Goal: Task Accomplishment & Management: Complete application form

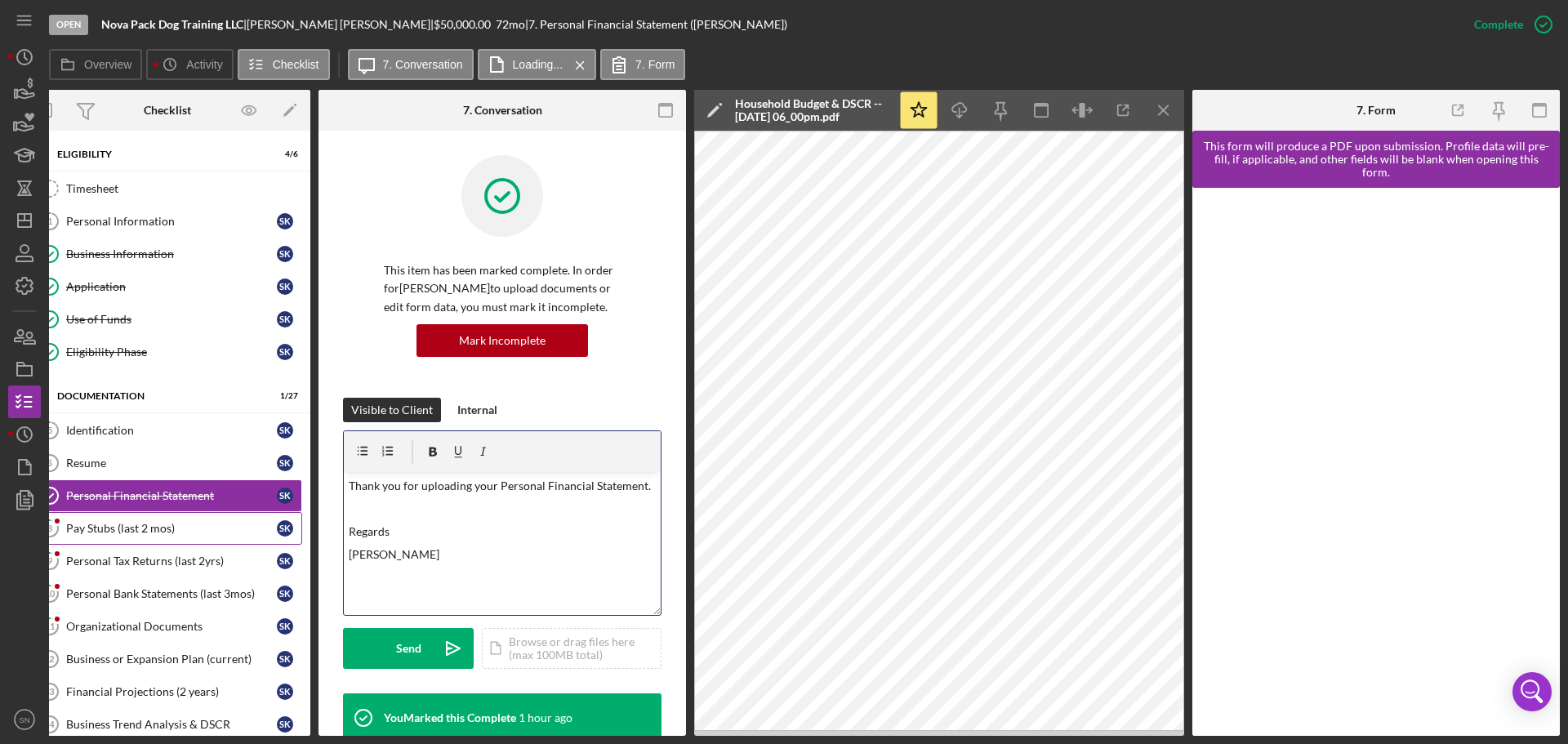
click at [182, 528] on div "Pay Stubs (last 2 mos)" at bounding box center [171, 528] width 211 height 13
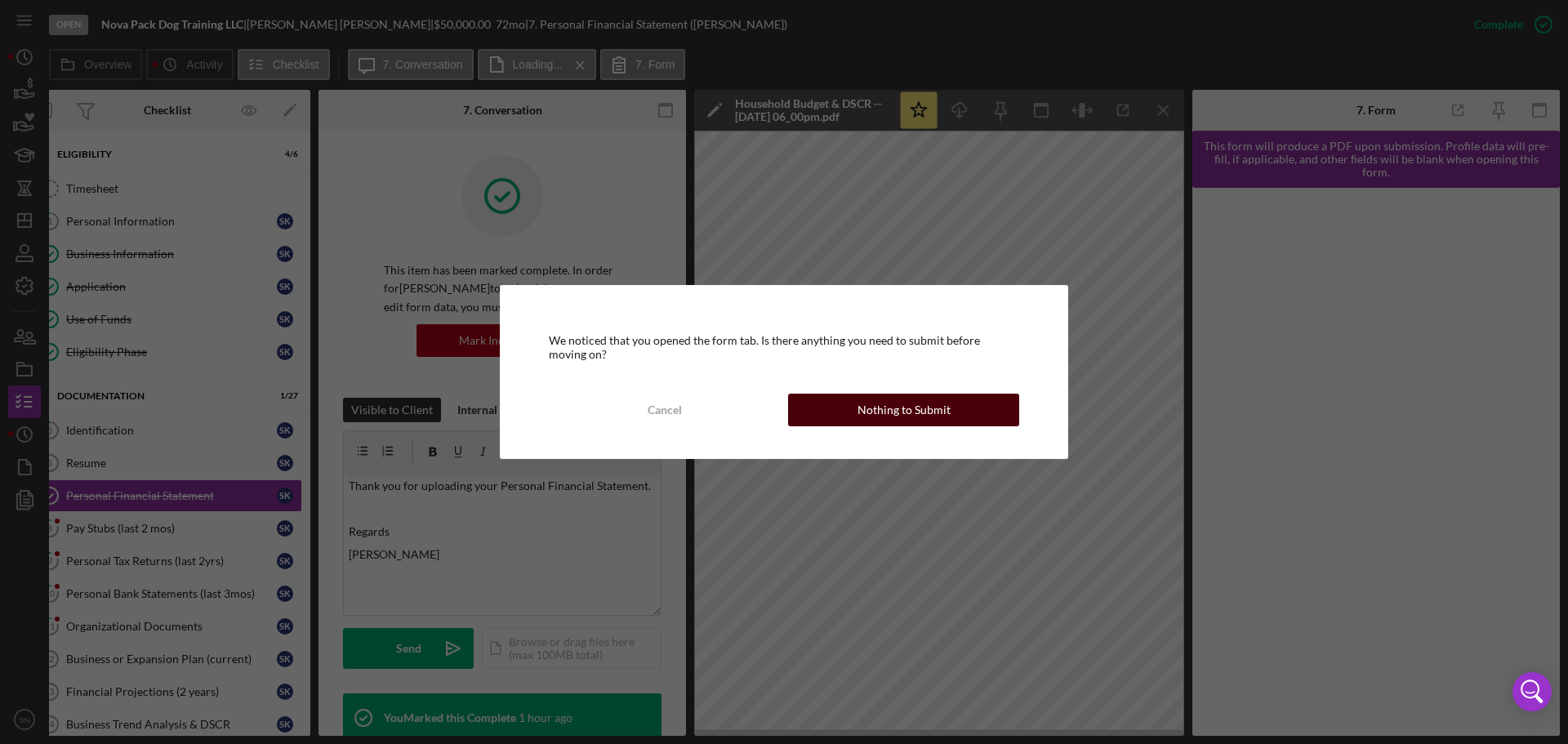
click at [890, 421] on div "Nothing to Submit" at bounding box center [903, 410] width 93 height 33
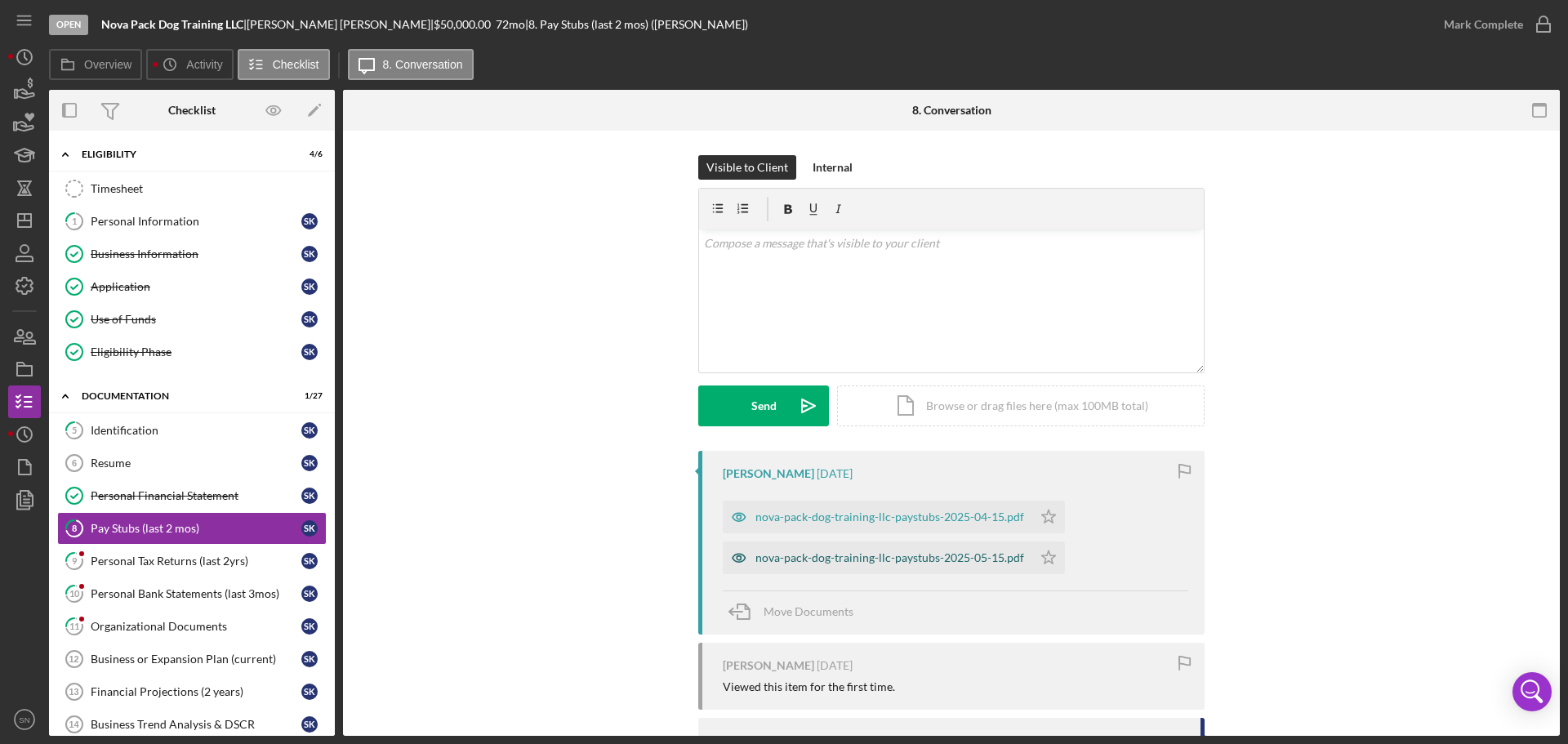
click at [917, 560] on div "nova-pack-dog-training-llc-paystubs-2025-05-15.pdf" at bounding box center [890, 558] width 268 height 13
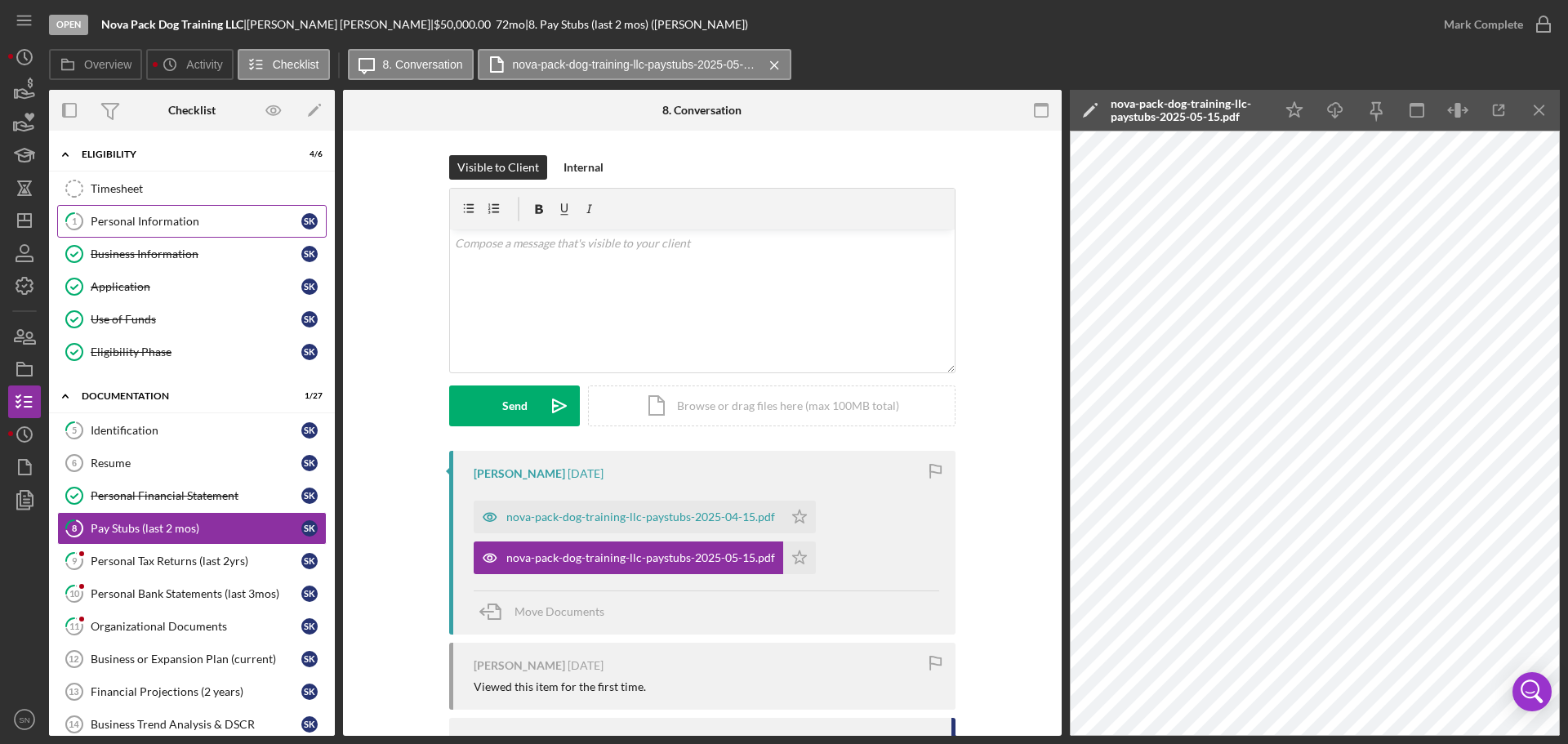
click at [197, 219] on div "Personal Information" at bounding box center [196, 221] width 211 height 13
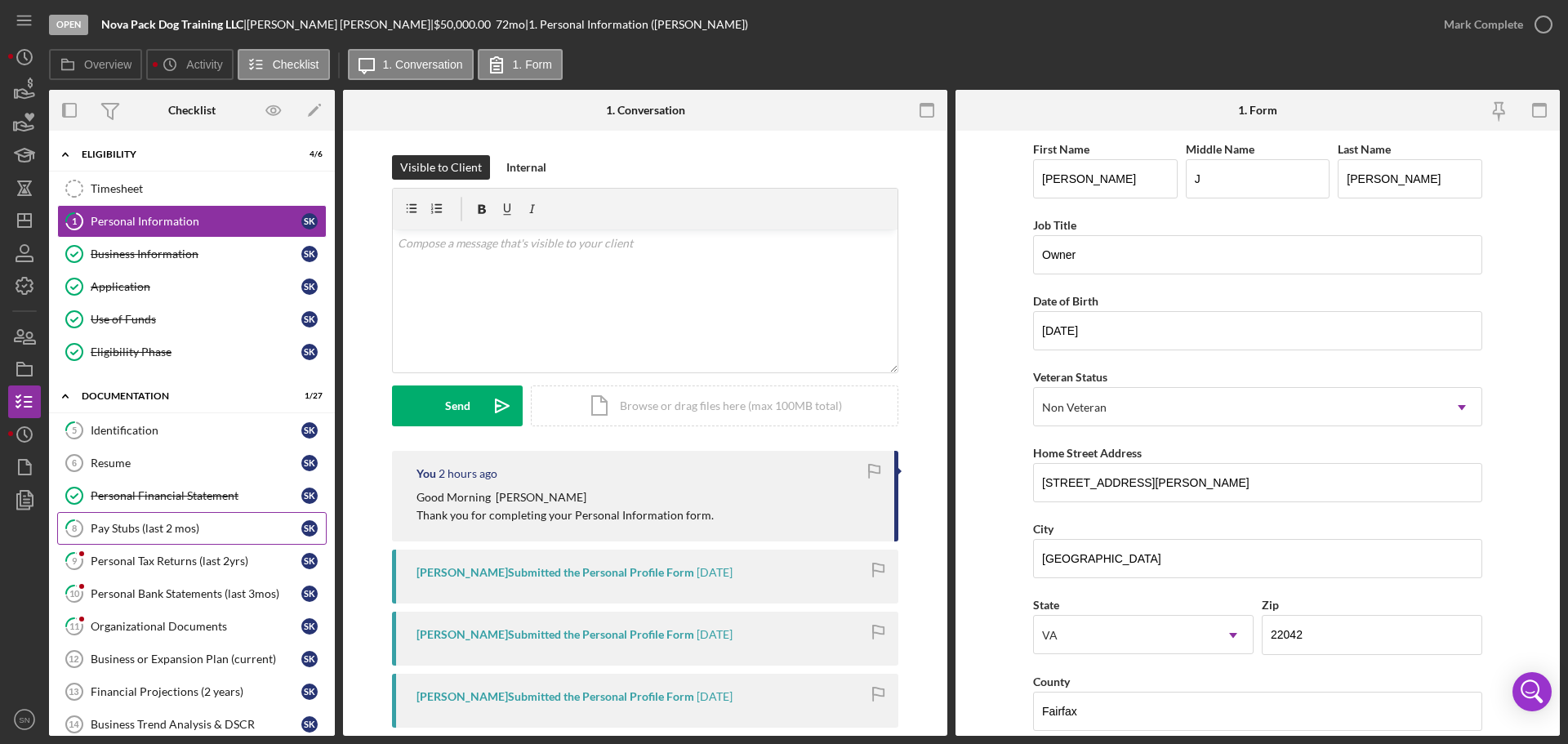
click at [184, 531] on div "Pay Stubs (last 2 mos)" at bounding box center [196, 528] width 211 height 13
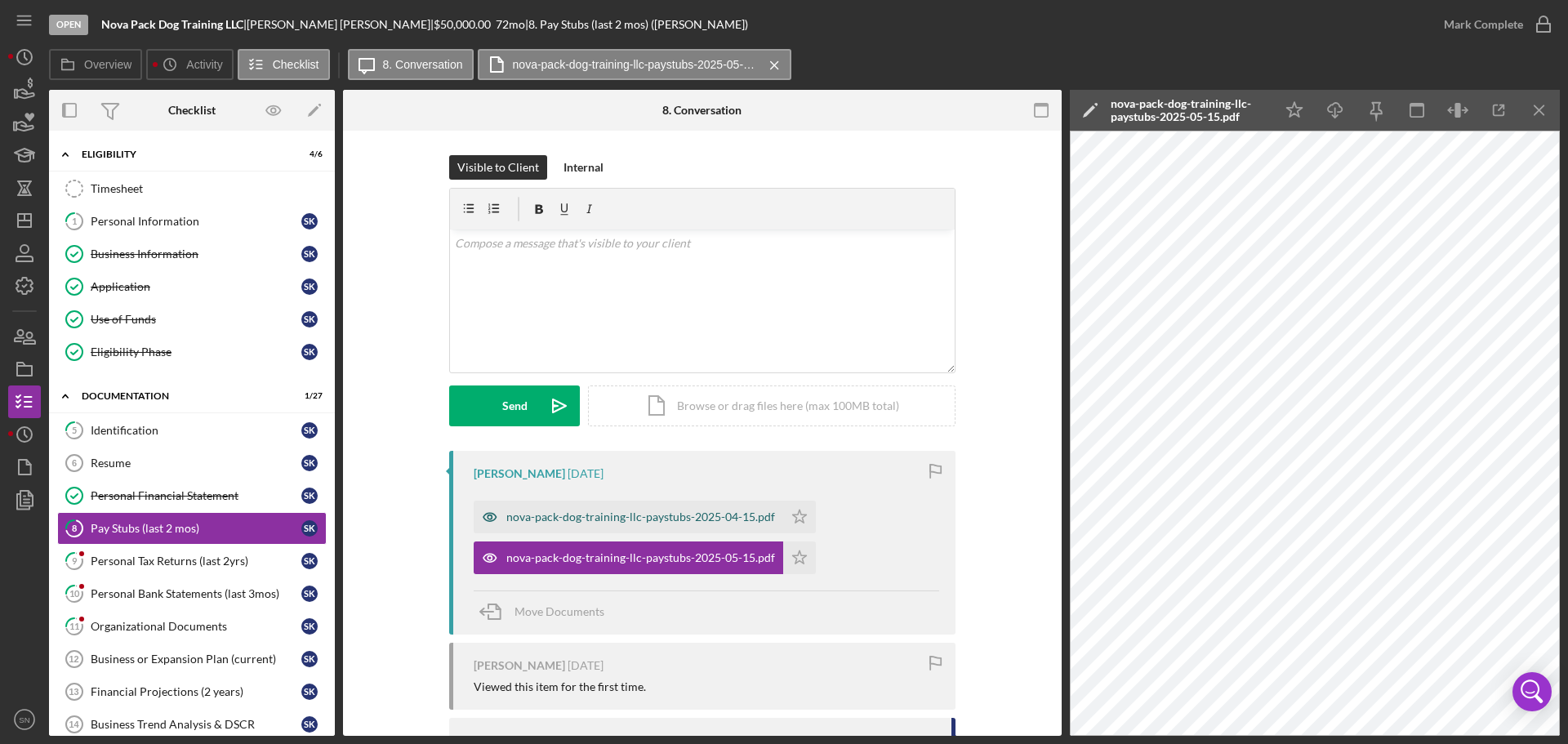
click at [669, 515] on div "nova-pack-dog-training-llc-paystubs-2025-04-15.pdf" at bounding box center [641, 517] width 268 height 13
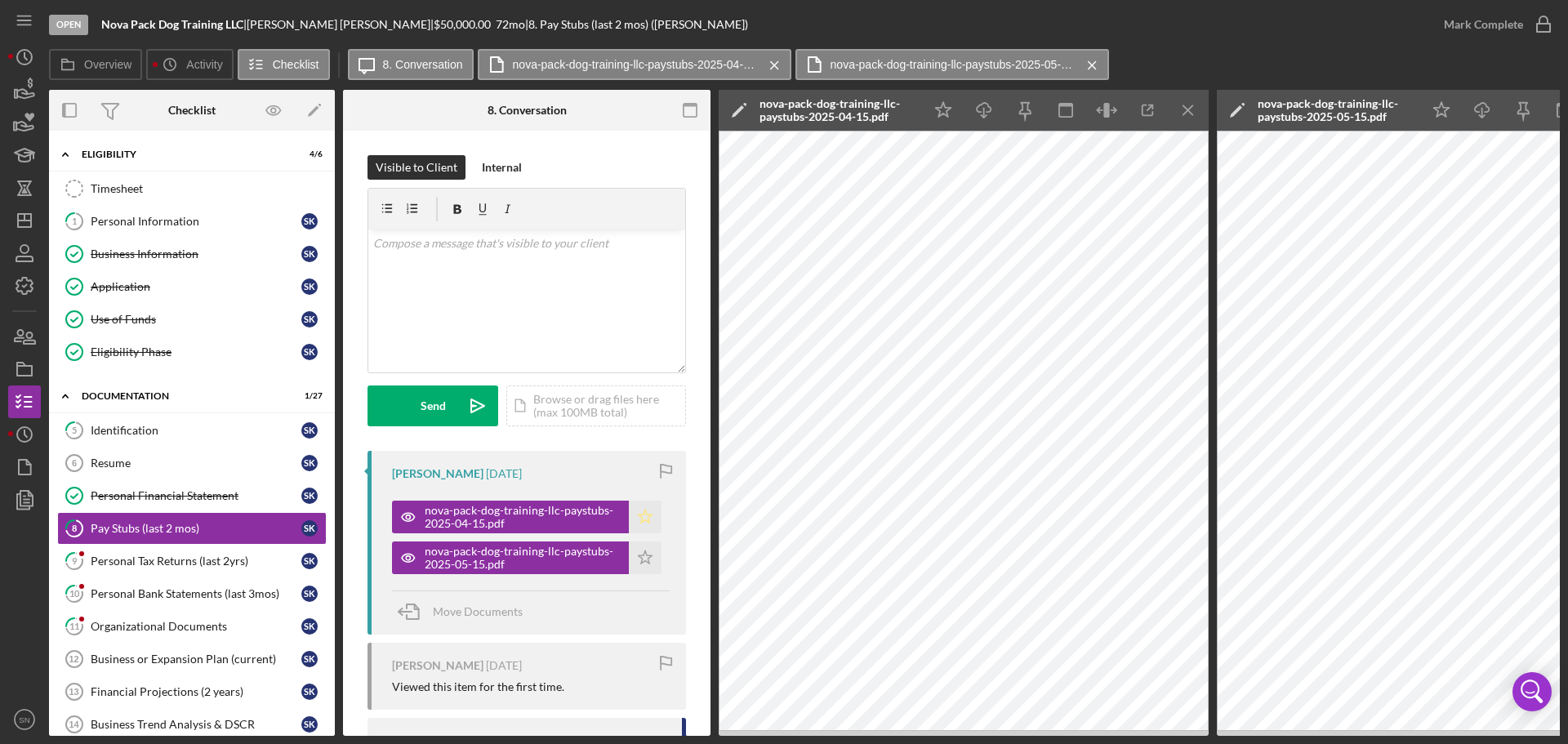
click at [641, 518] on icon "Icon/Star" at bounding box center [646, 517] width 33 height 33
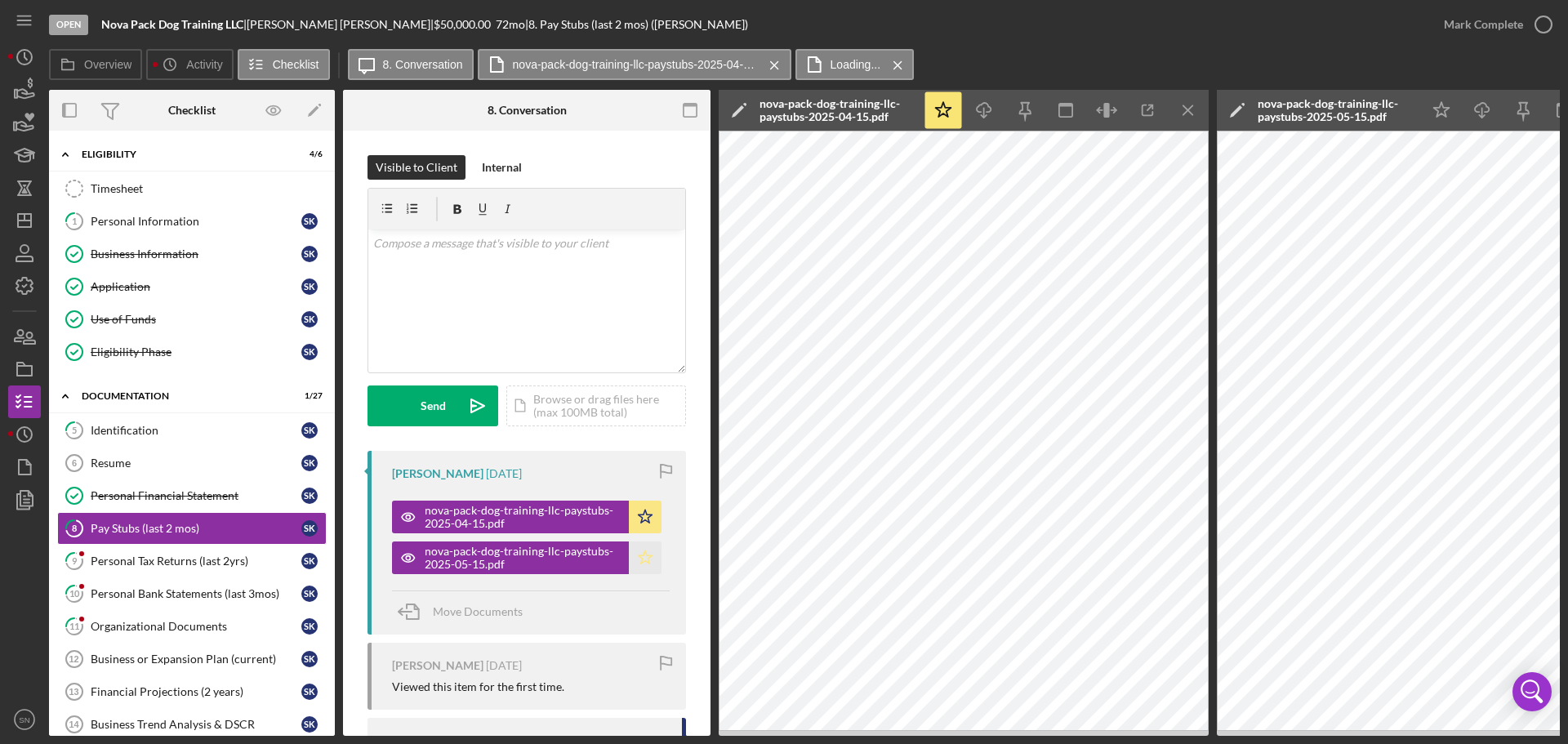
click at [651, 563] on icon "Icon/Star" at bounding box center [646, 558] width 33 height 33
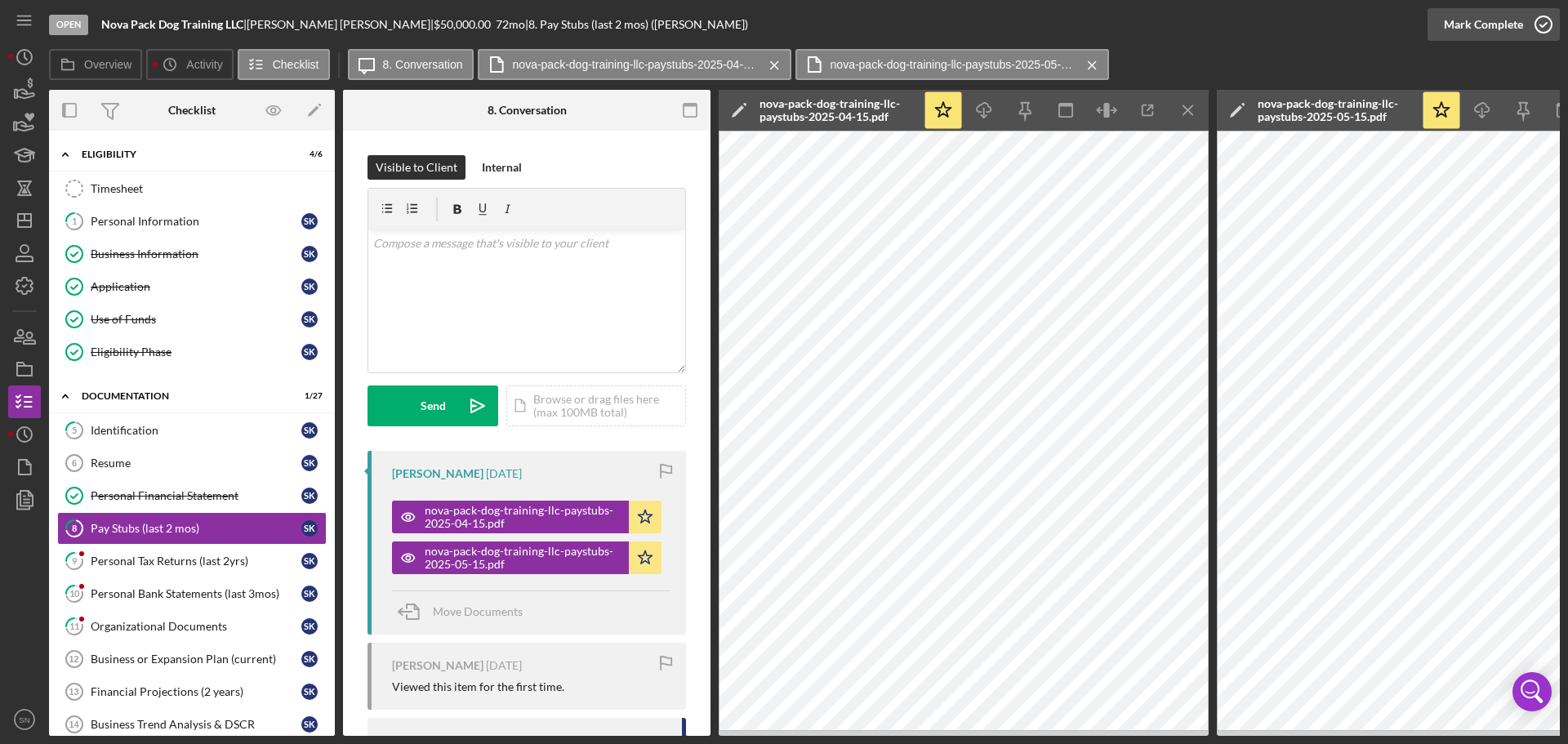
click at [1540, 21] on icon "button" at bounding box center [1544, 25] width 41 height 41
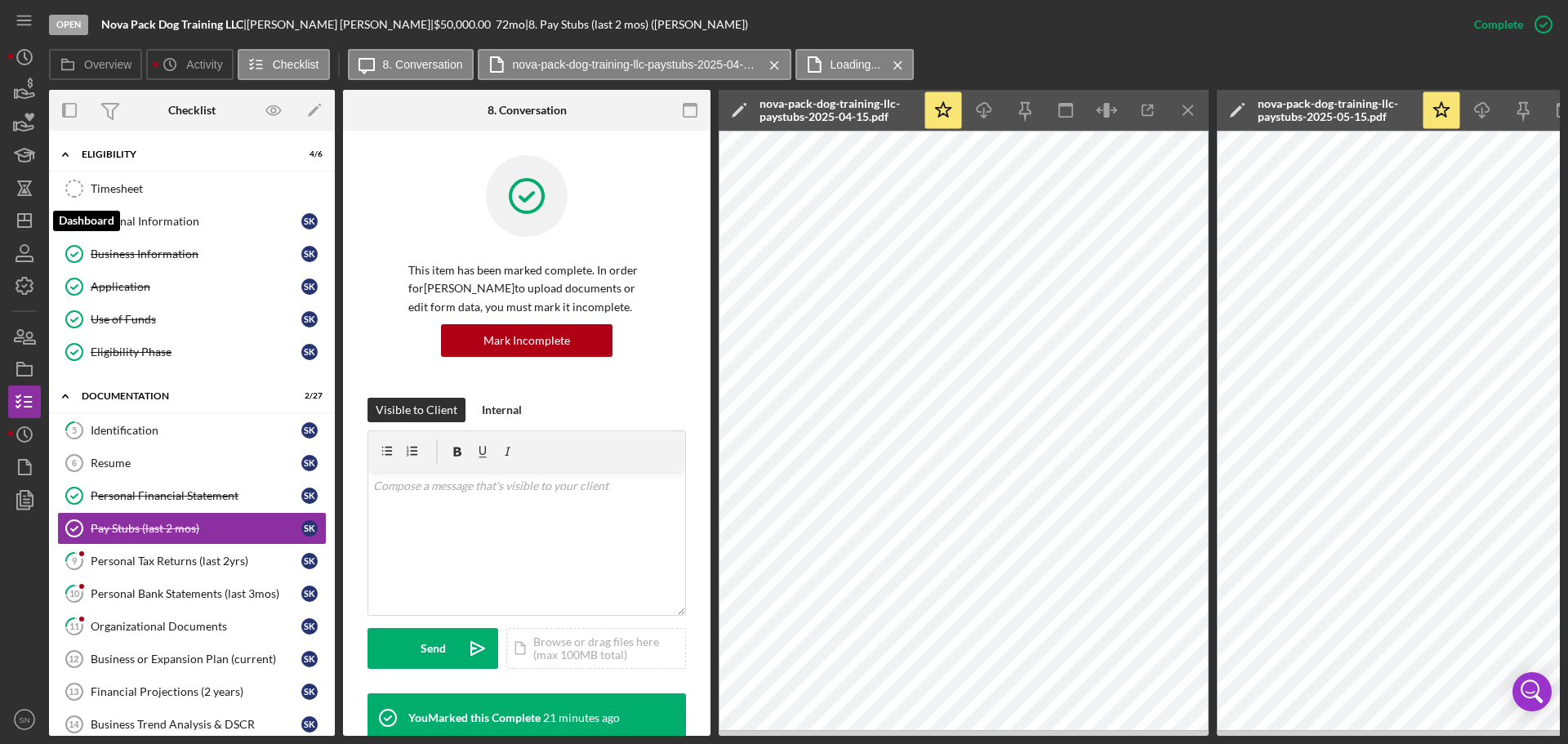
drag, startPoint x: 30, startPoint y: 212, endPoint x: 44, endPoint y: 210, distance: 14.1
click at [30, 212] on icon "Icon/Dashboard" at bounding box center [25, 221] width 41 height 41
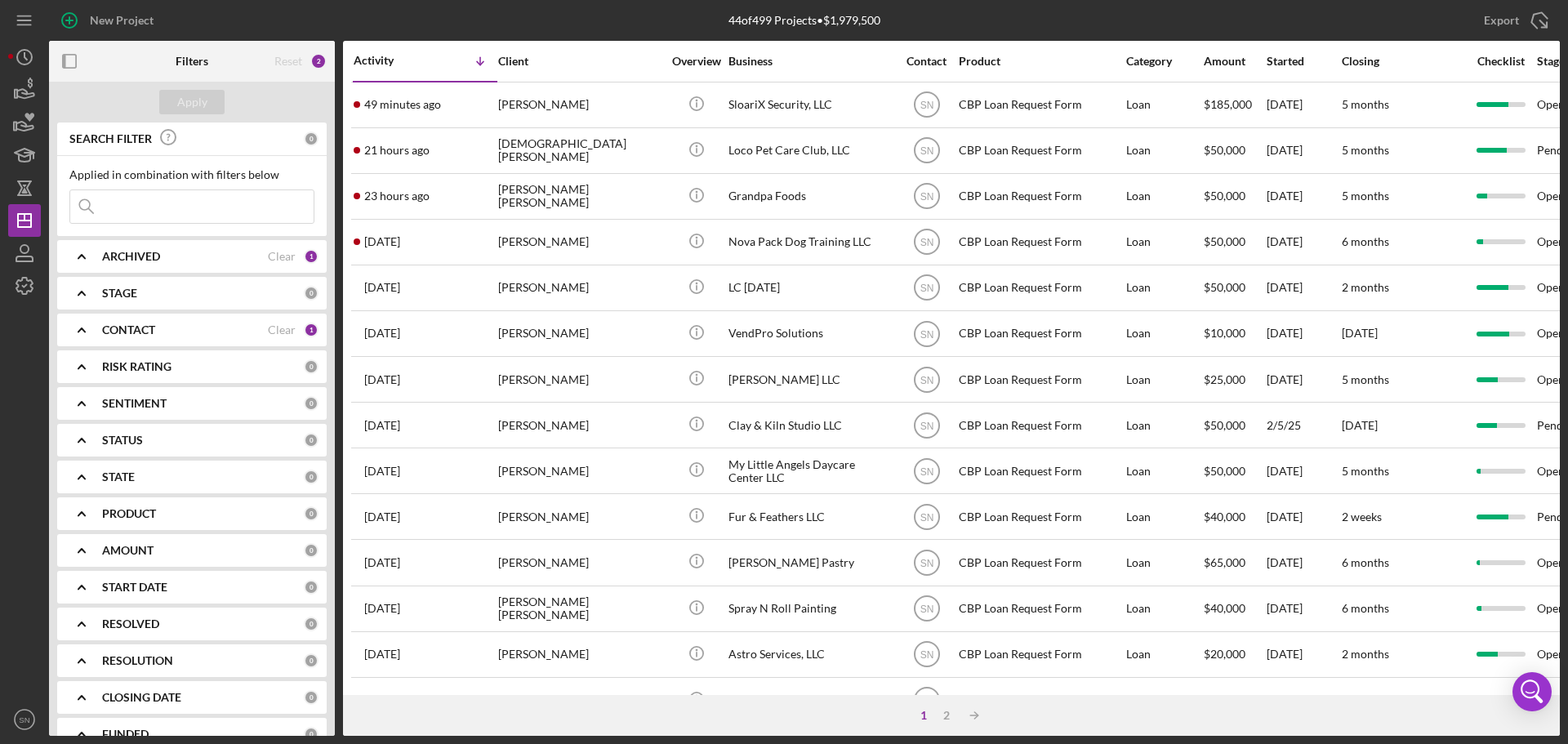
click at [81, 328] on polyline at bounding box center [82, 330] width 7 height 3
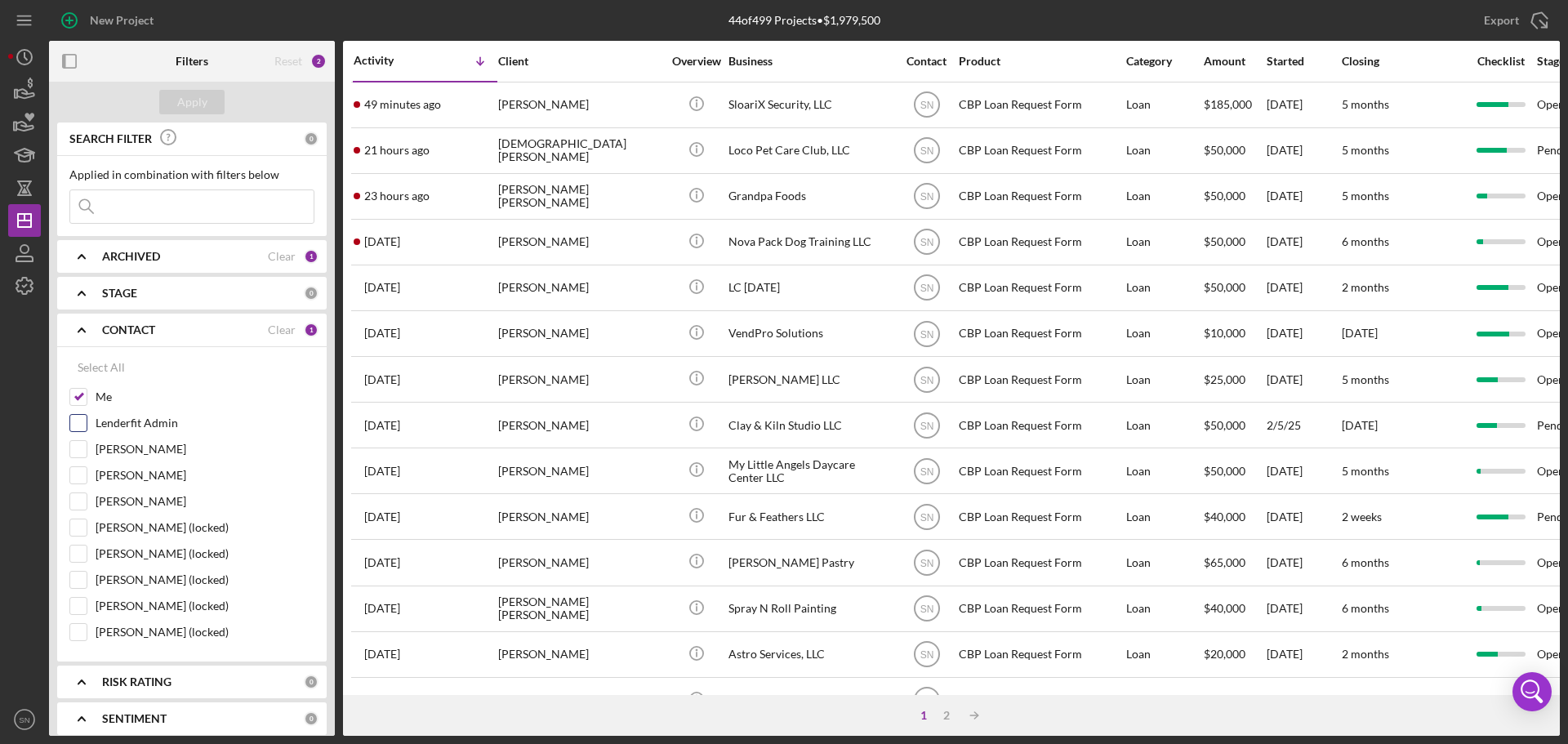
click at [75, 419] on input "Lenderfit Admin" at bounding box center [78, 423] width 16 height 16
checkbox input "true"
click at [84, 505] on input "[PERSON_NAME]" at bounding box center [78, 501] width 16 height 16
checkbox input "true"
click at [192, 109] on div "Apply" at bounding box center [192, 102] width 30 height 25
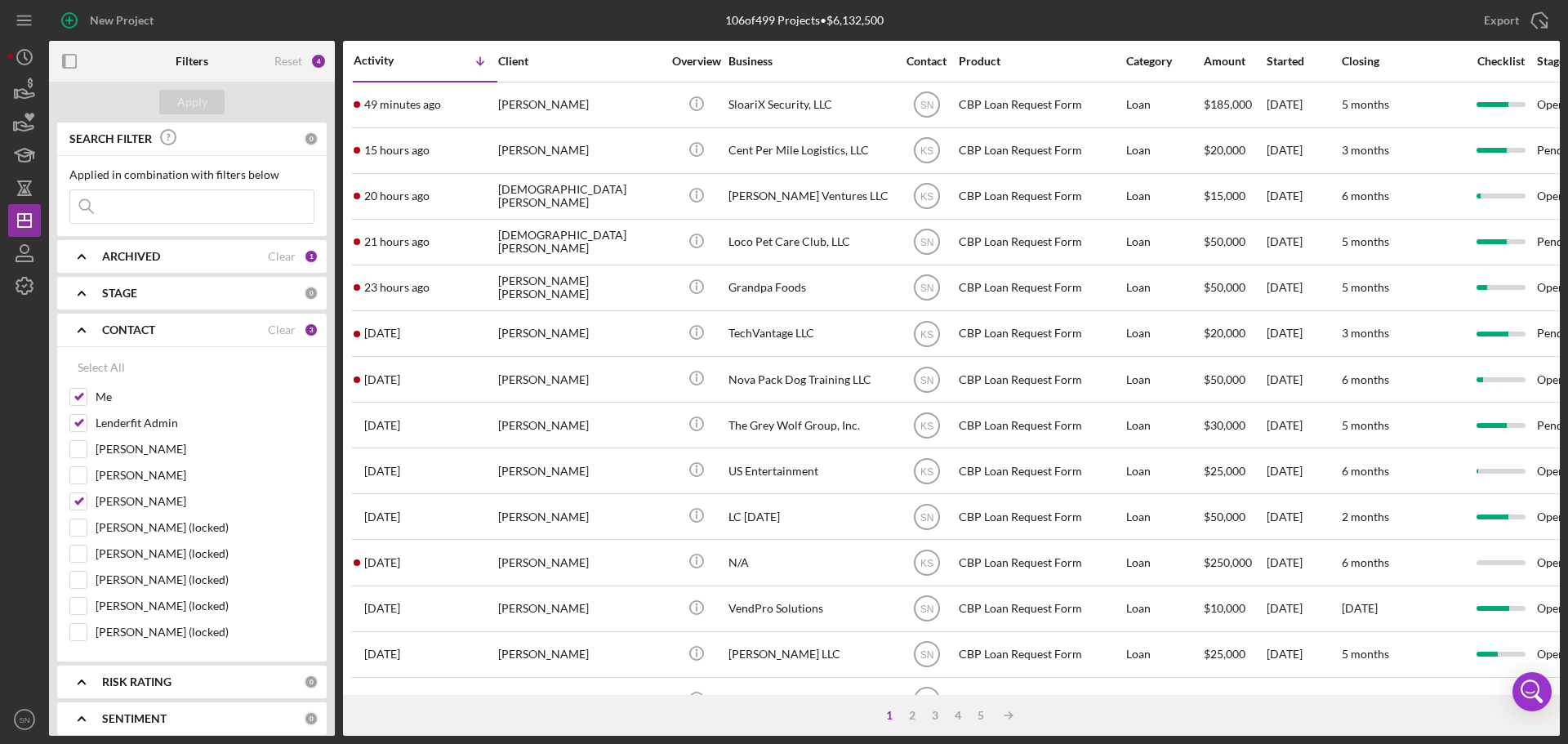
click at [125, 202] on input at bounding box center [192, 207] width 244 height 33
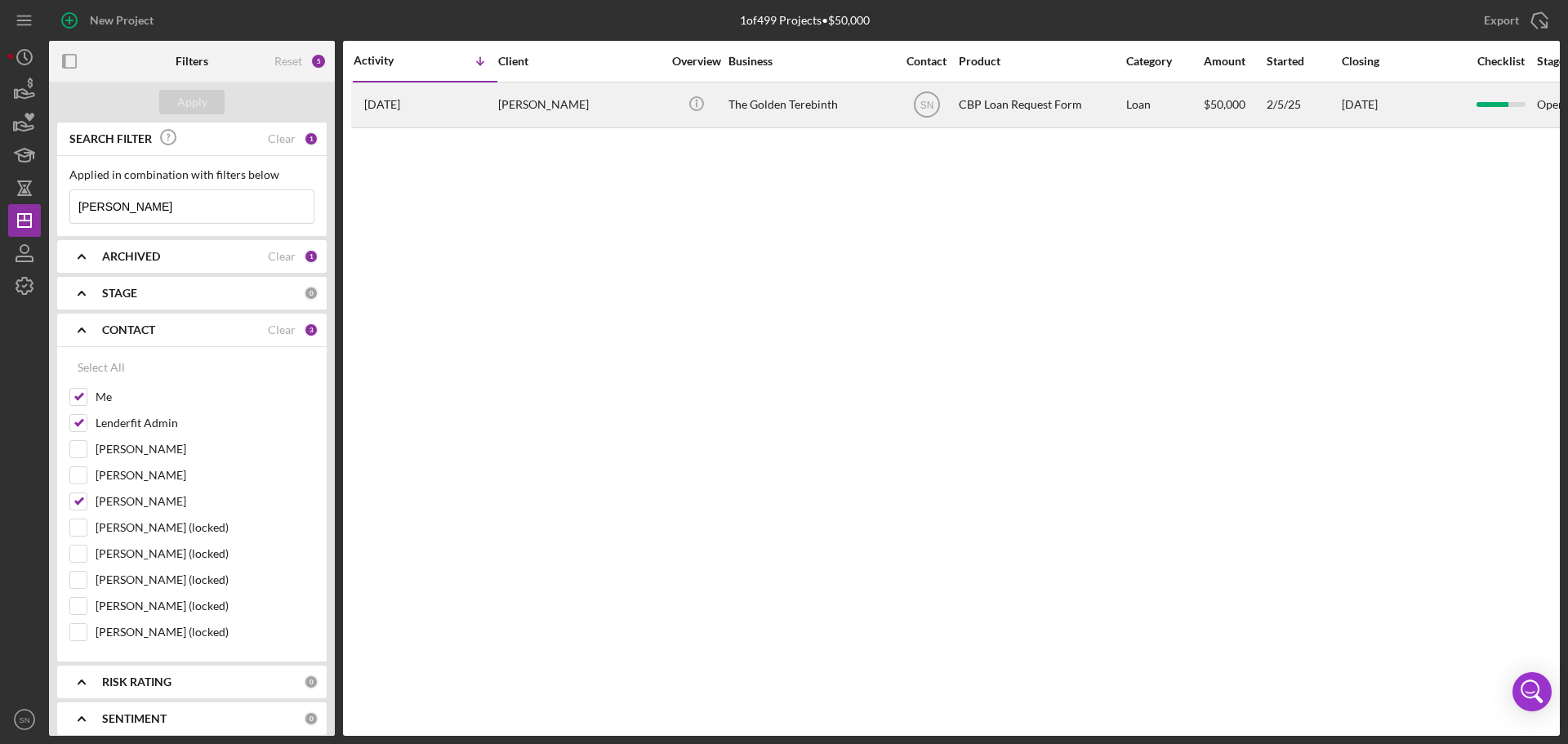
type input "[PERSON_NAME]"
click at [500, 112] on div "[PERSON_NAME]" at bounding box center [580, 105] width 163 height 44
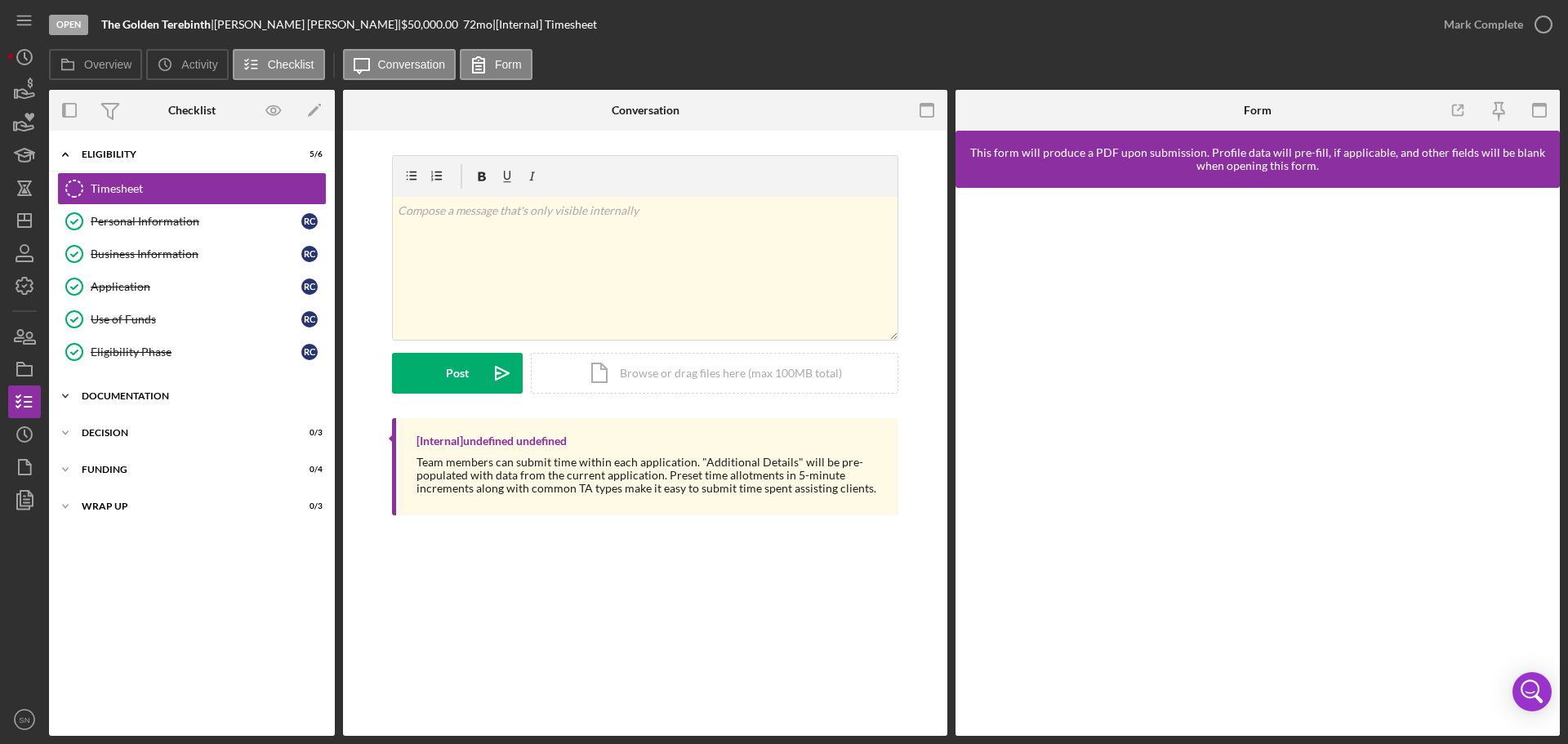
drag, startPoint x: 55, startPoint y: 396, endPoint x: 63, endPoint y: 398, distance: 8.2
click at [58, 396] on icon "Icon/Expander" at bounding box center [66, 396] width 33 height 33
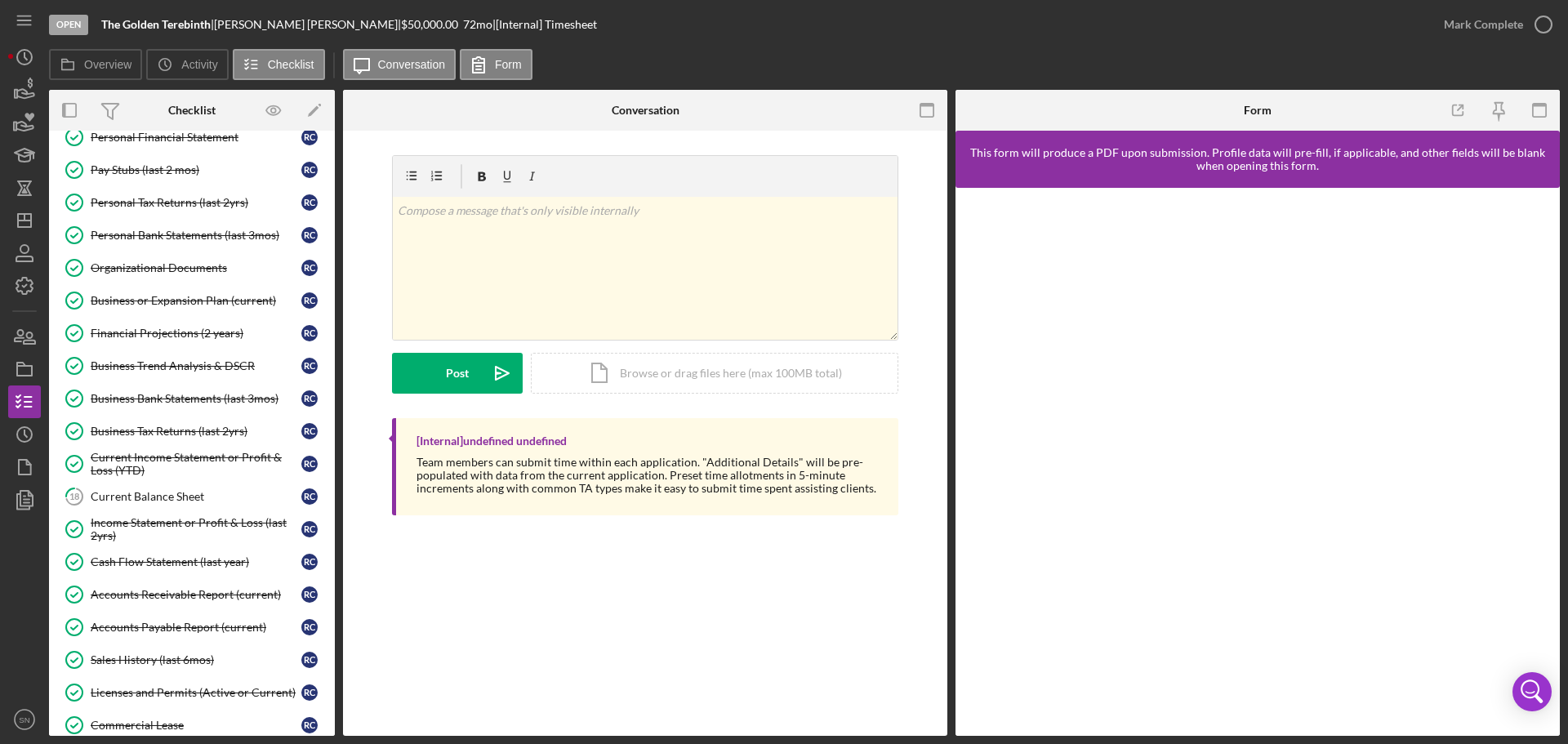
scroll to position [408, 0]
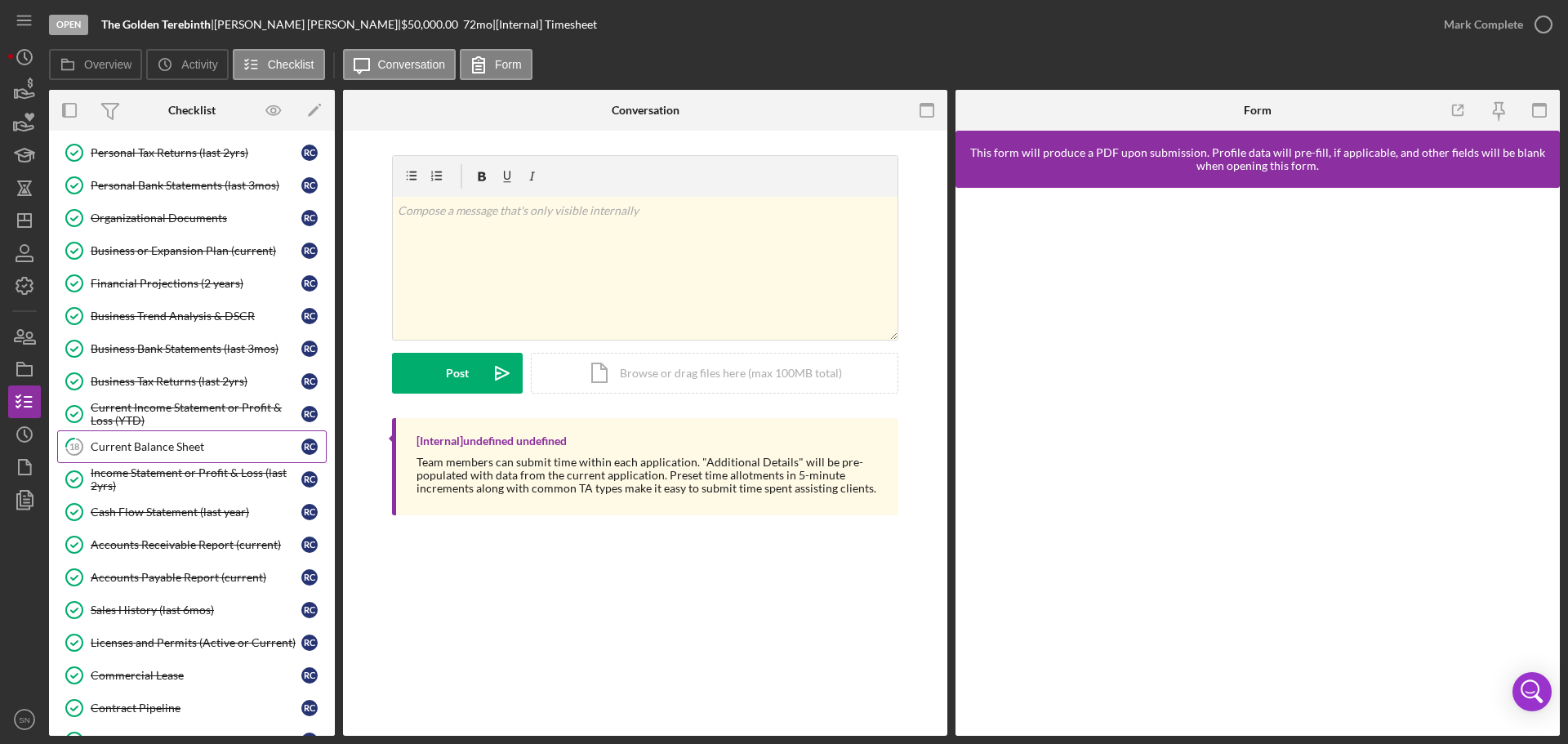
click at [119, 443] on div "Current Balance Sheet" at bounding box center [196, 447] width 211 height 13
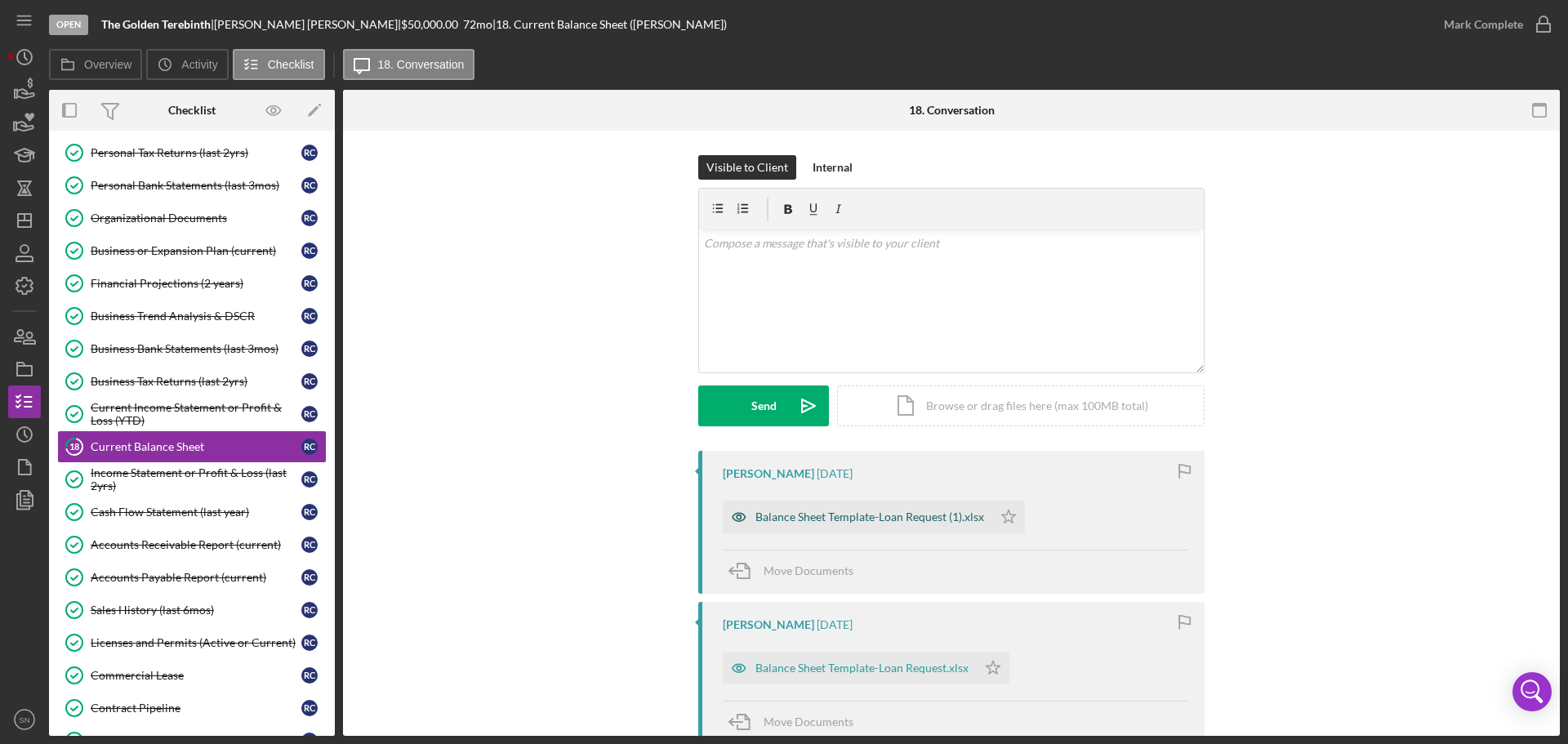
click at [833, 509] on div "Balance Sheet Template-Loan Request (1).xlsx" at bounding box center [857, 517] width 269 height 33
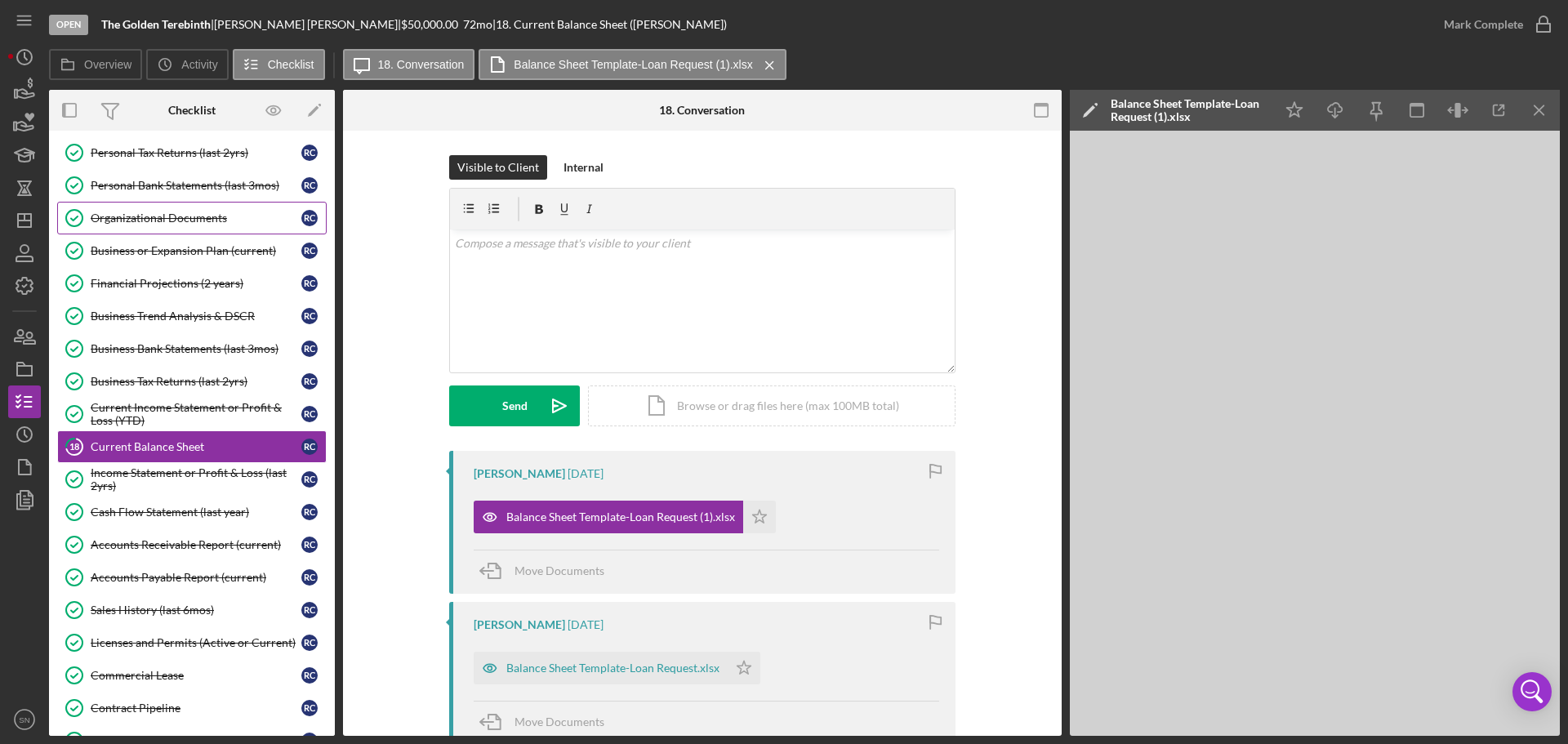
click at [152, 210] on link "Organizational Documents Organizational Documents R C" at bounding box center [191, 218] width 269 height 33
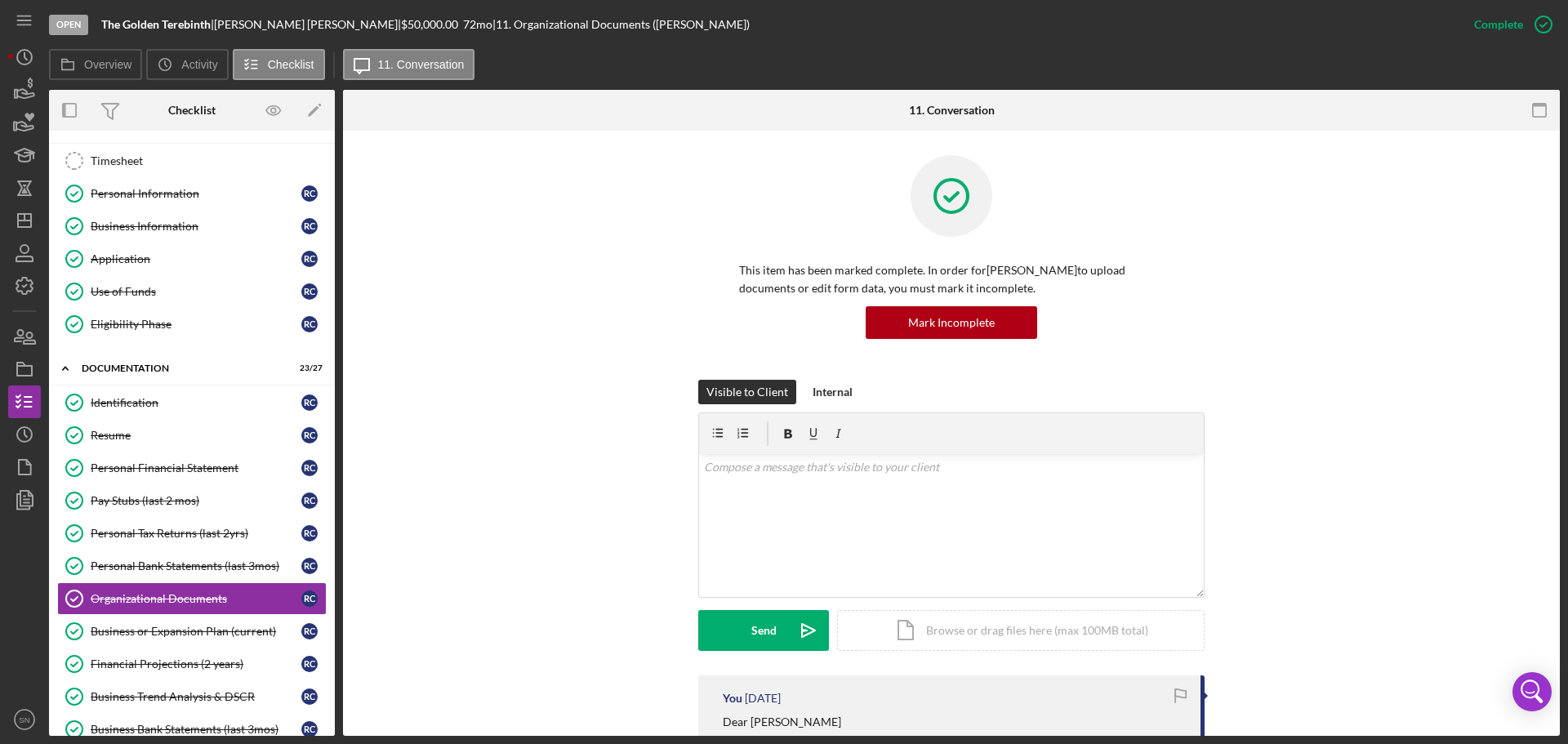
scroll to position [16, 0]
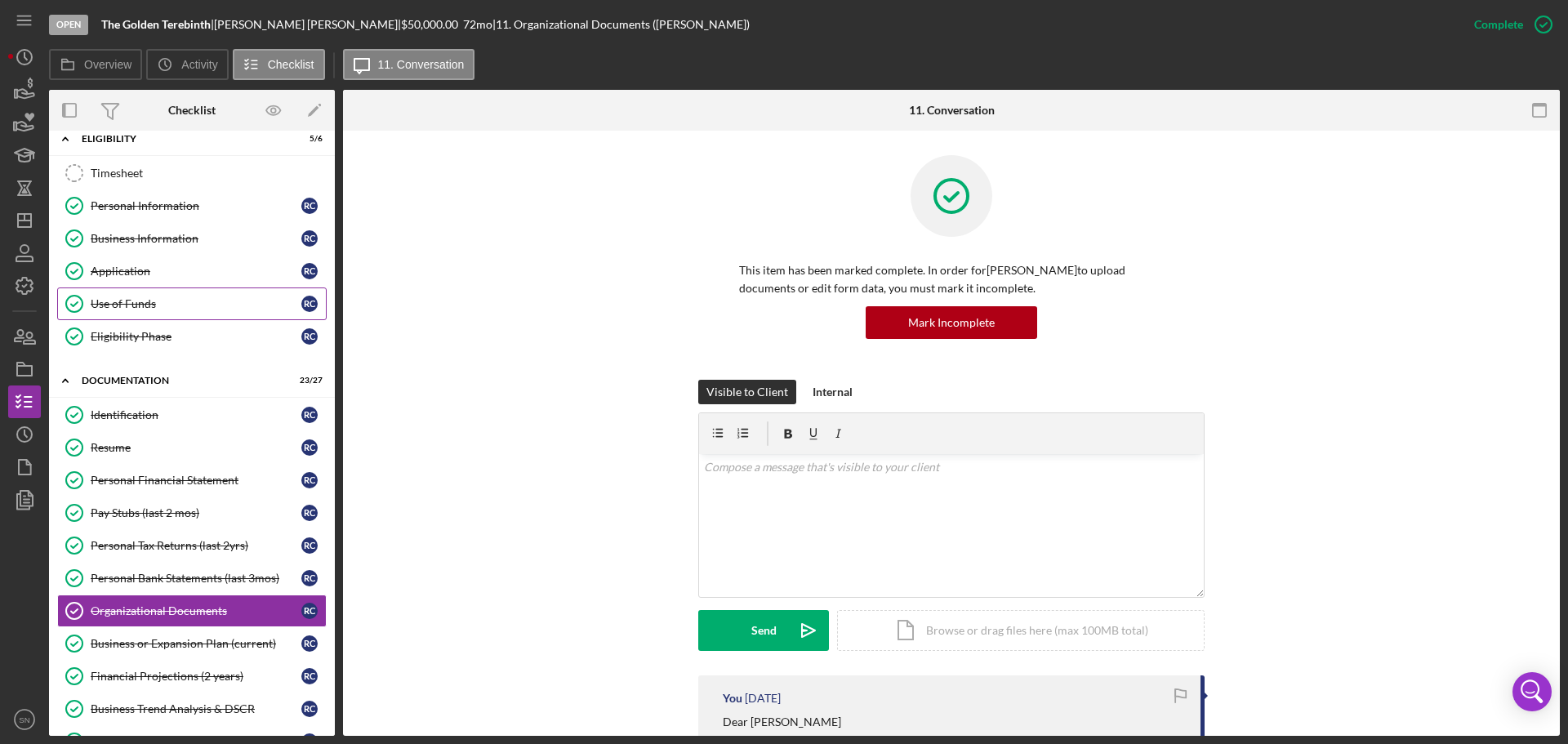
click at [144, 305] on div "Use of Funds" at bounding box center [196, 304] width 211 height 13
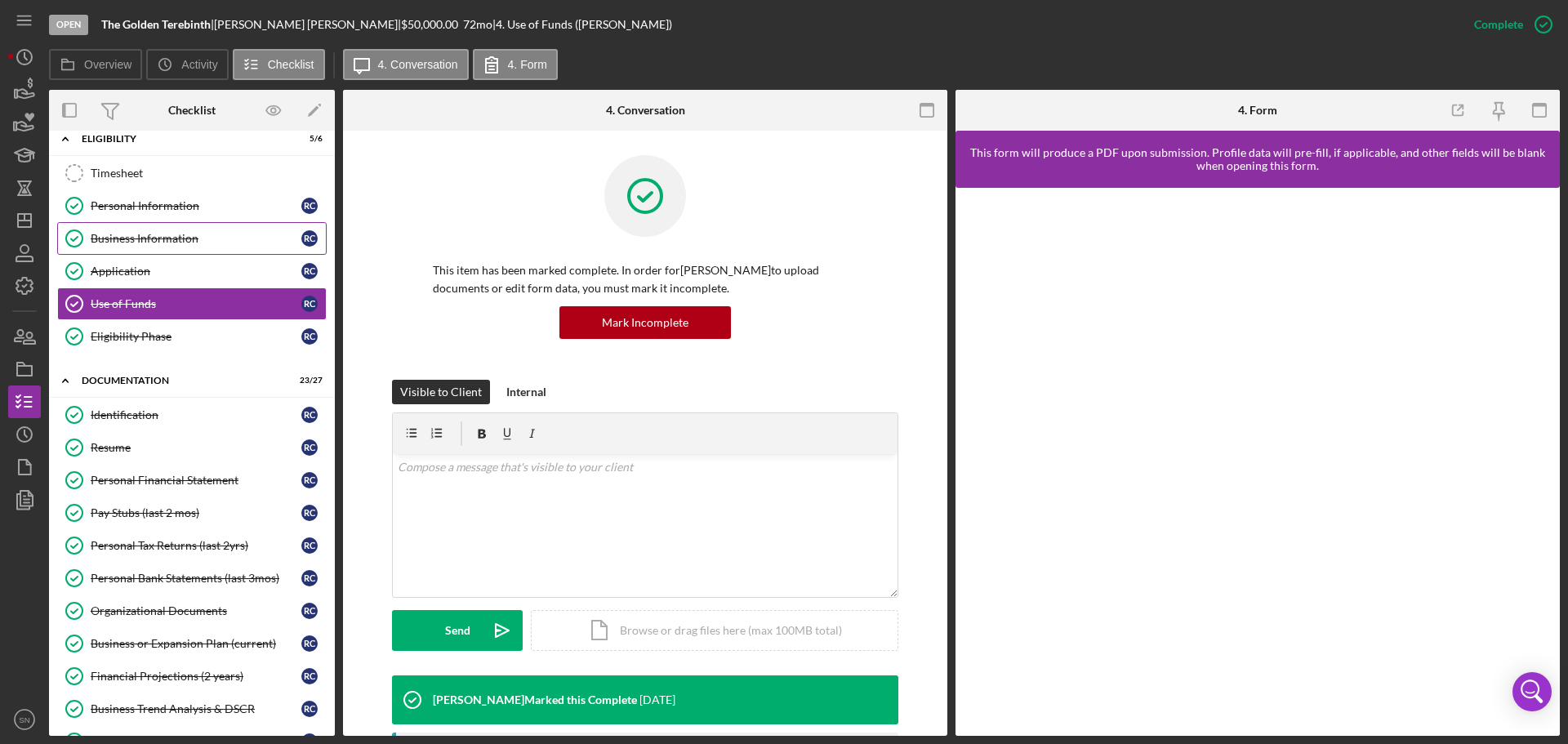
click at [151, 237] on div "Business Information" at bounding box center [196, 239] width 211 height 13
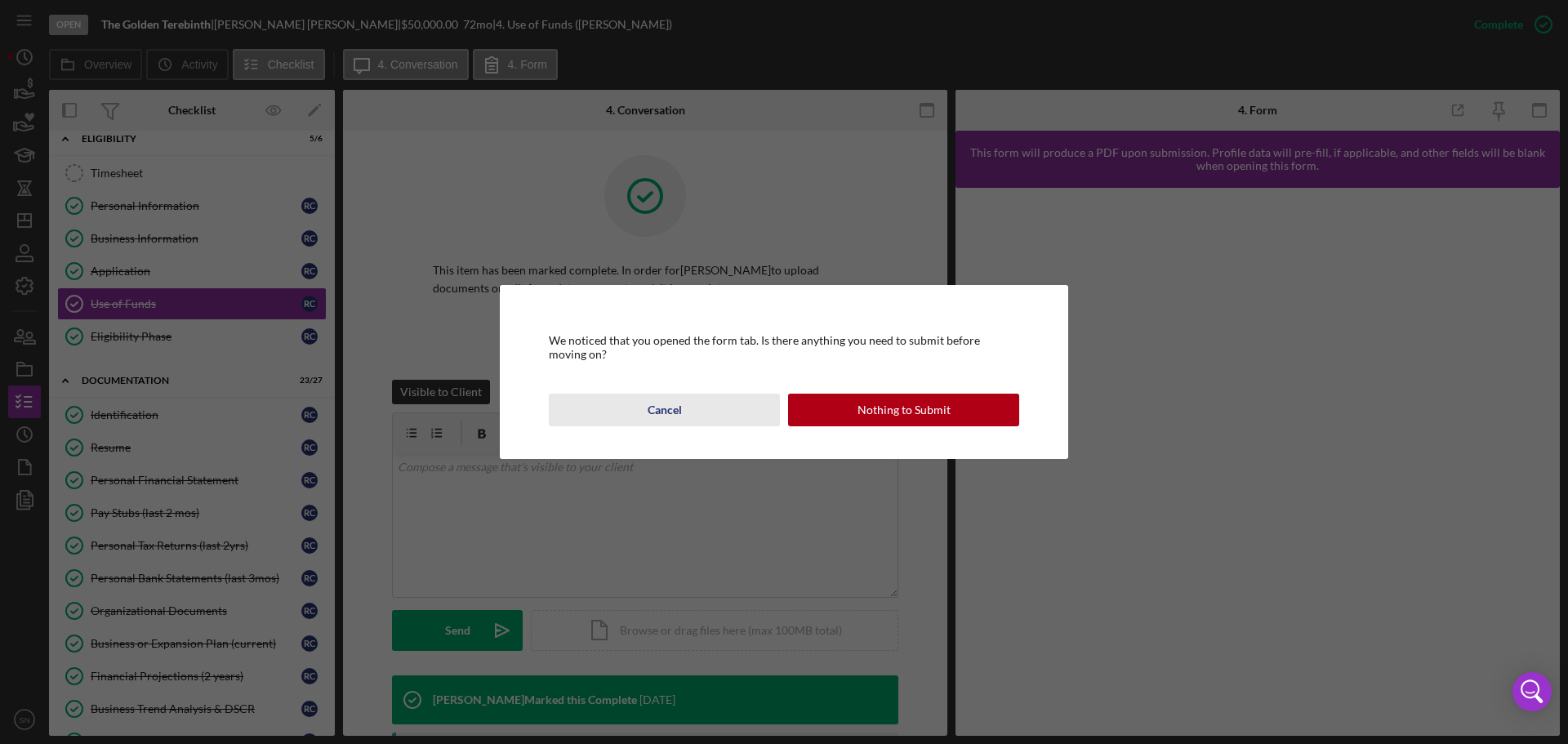
click at [660, 414] on div "Cancel" at bounding box center [665, 410] width 35 height 33
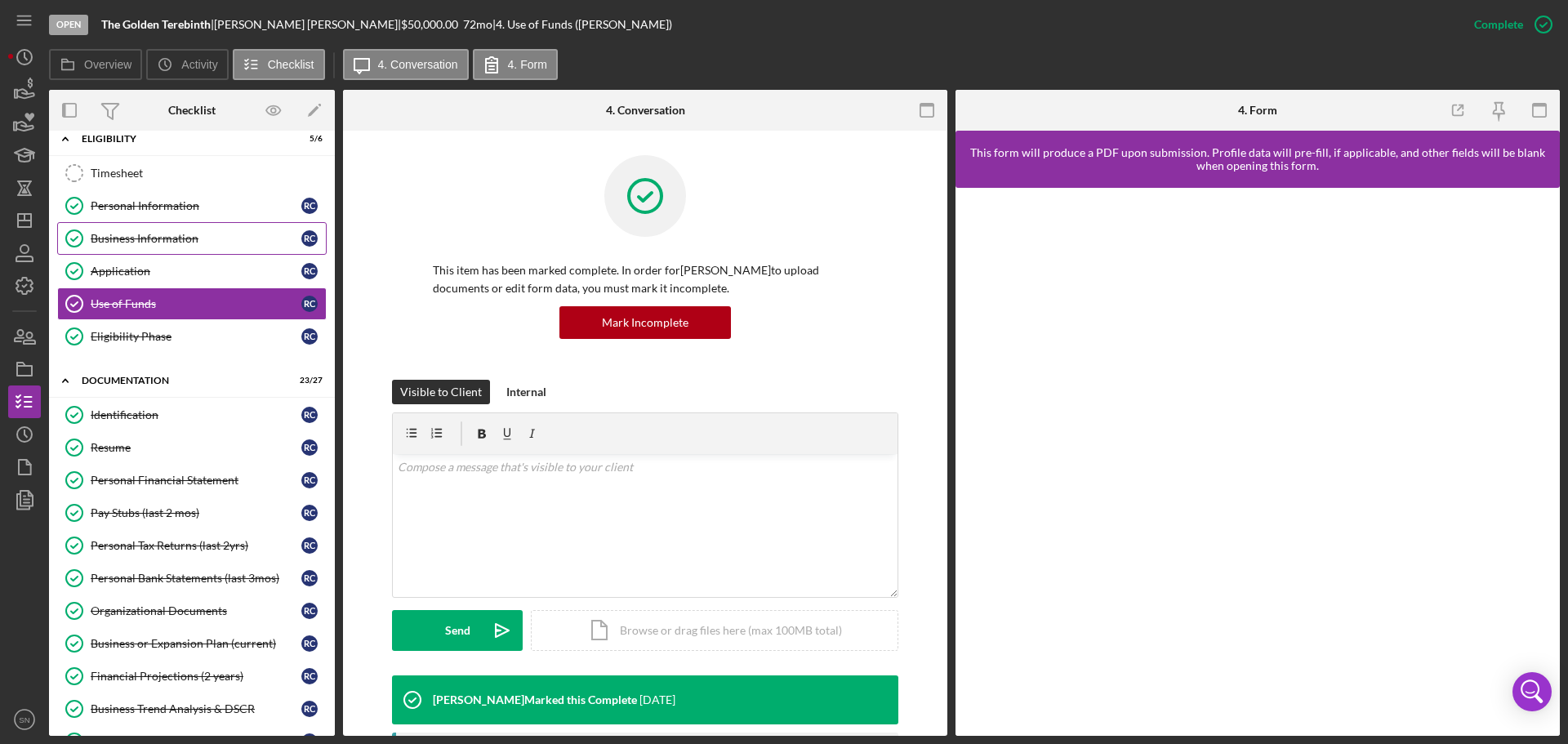
click at [158, 237] on div "Business Information" at bounding box center [196, 239] width 211 height 13
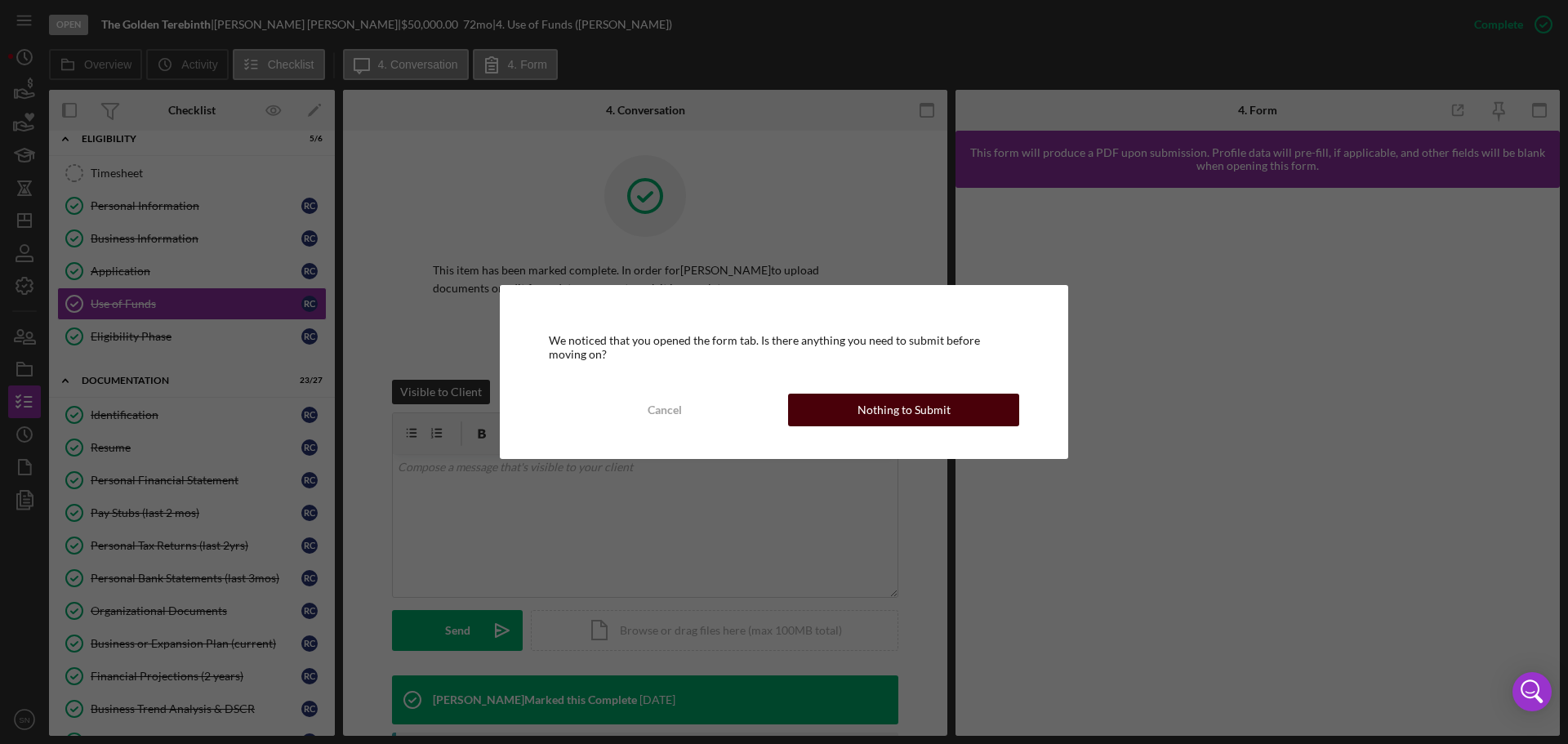
click at [917, 412] on div "Nothing to Submit" at bounding box center [903, 410] width 93 height 33
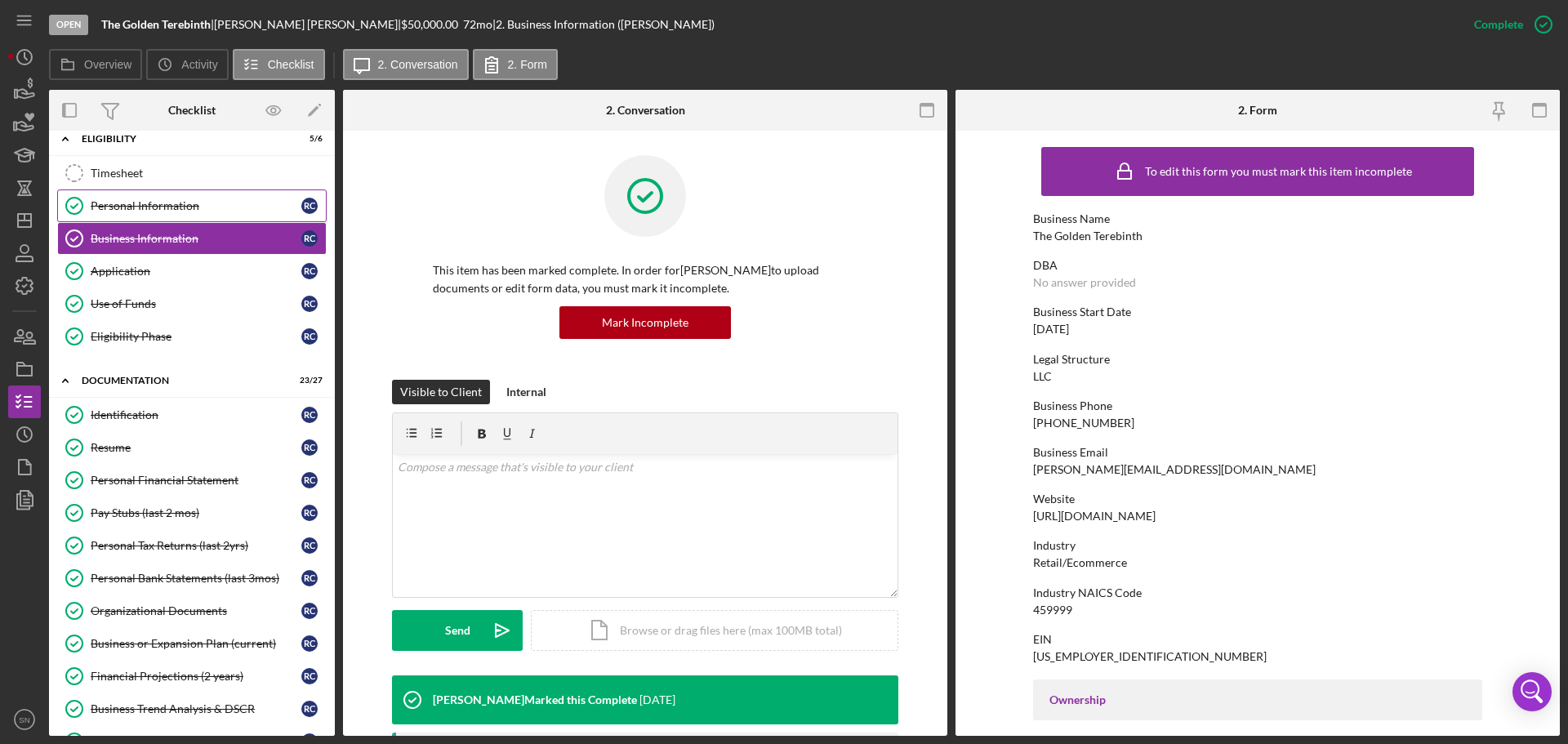
click at [135, 209] on div "Personal Information" at bounding box center [196, 206] width 211 height 13
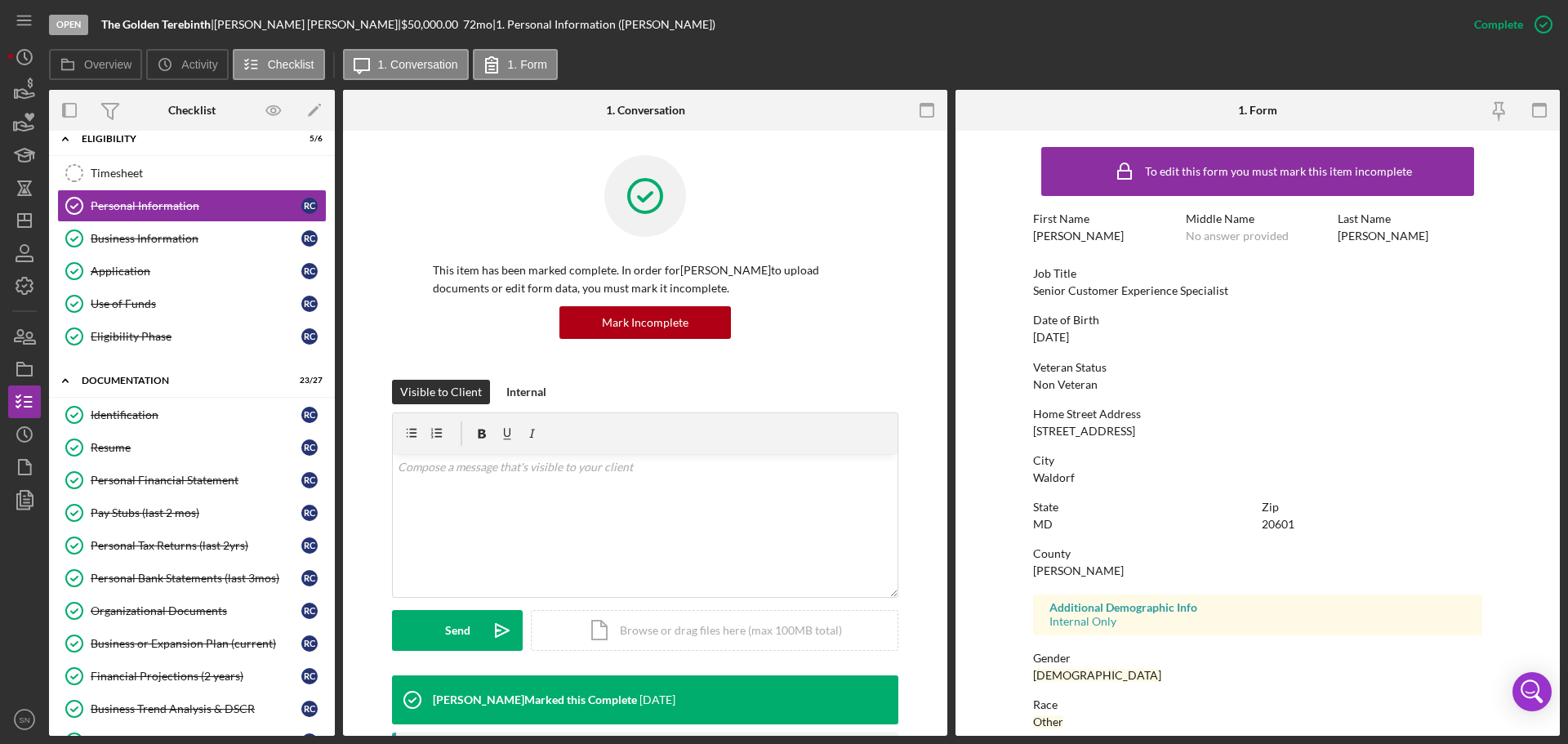
drag, startPoint x: 948, startPoint y: 491, endPoint x: 945, endPoint y: 514, distance: 23.2
click at [945, 514] on div "Overview Internal Workflow Stage Open Icon/Dropdown Arrow Archive (can unarchiv…" at bounding box center [805, 412] width 1511 height 646
drag, startPoint x: 942, startPoint y: 497, endPoint x: 940, endPoint y: 556, distance: 59.0
click at [931, 589] on div "This item has been marked complete. In order for [PERSON_NAME] to upload docume…" at bounding box center [646, 614] width 604 height 966
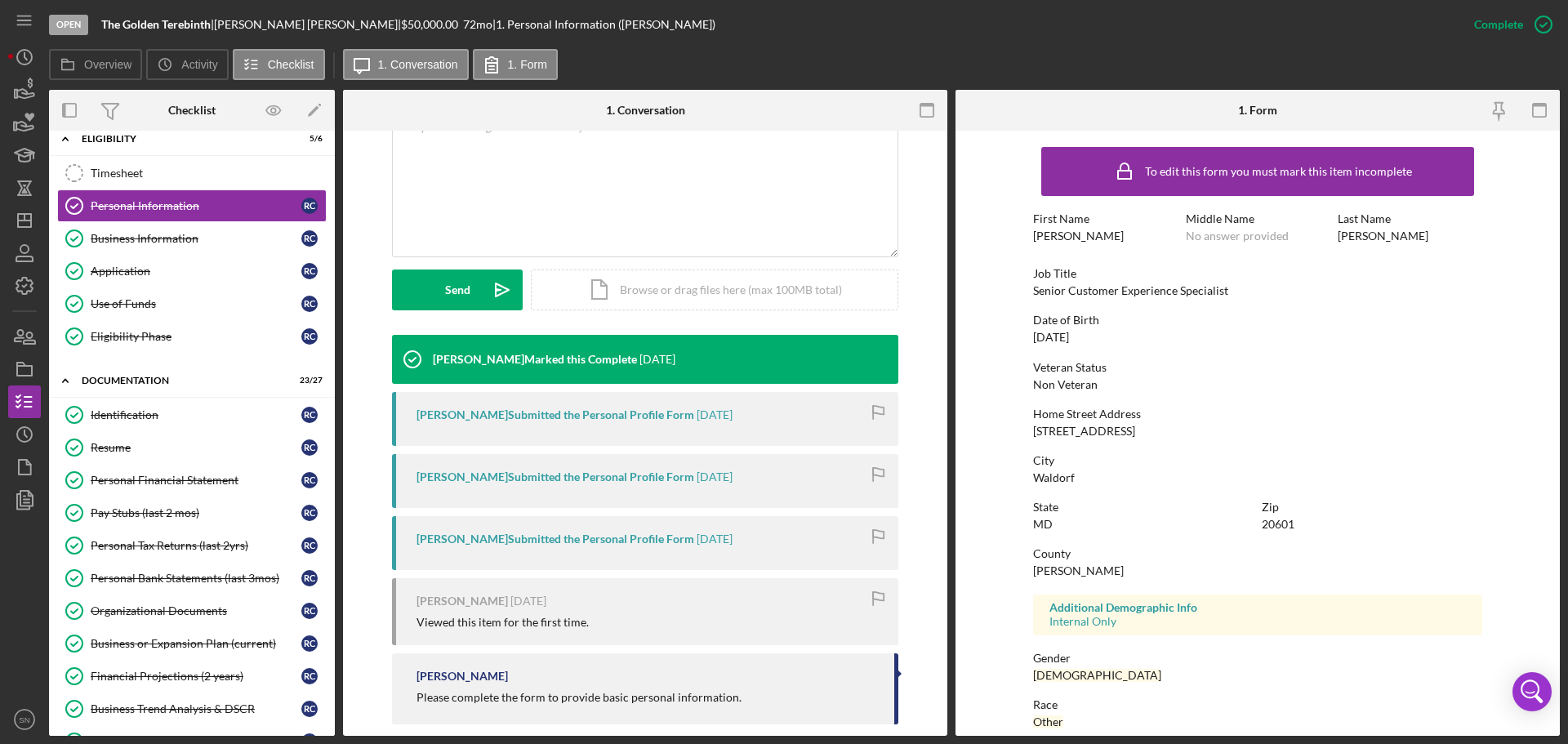
scroll to position [361, 0]
